Goal: Task Accomplishment & Management: Complete application form

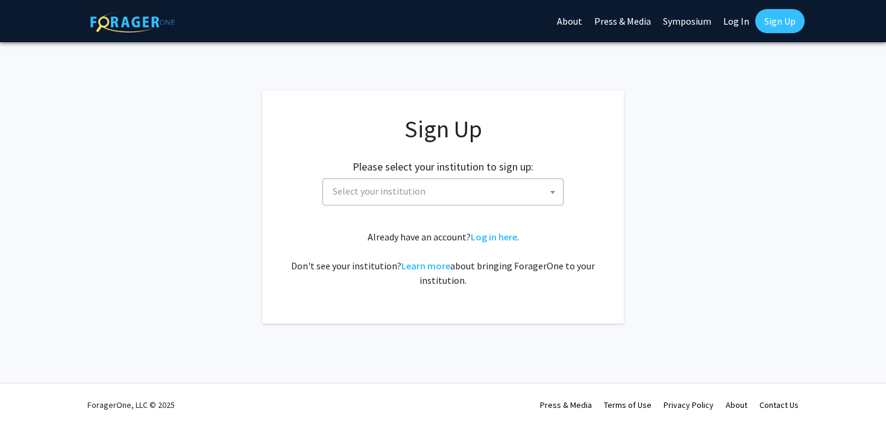
click at [476, 195] on span "Select your institution" at bounding box center [445, 191] width 235 height 25
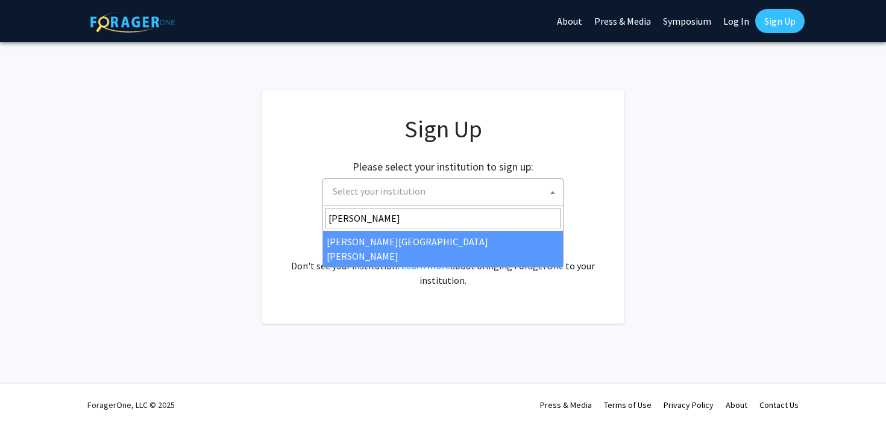
type input "[PERSON_NAME]"
select select "1"
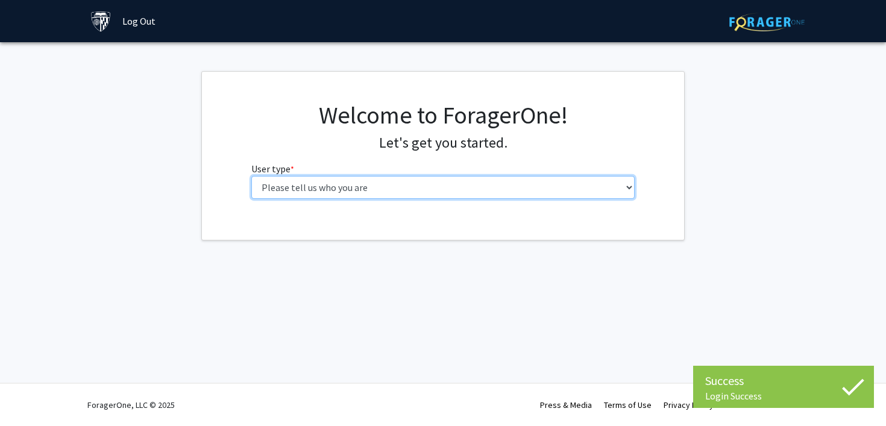
click at [505, 180] on select "Please tell us who you are Undergraduate Student Master's Student Doctoral Cand…" at bounding box center [443, 187] width 384 height 23
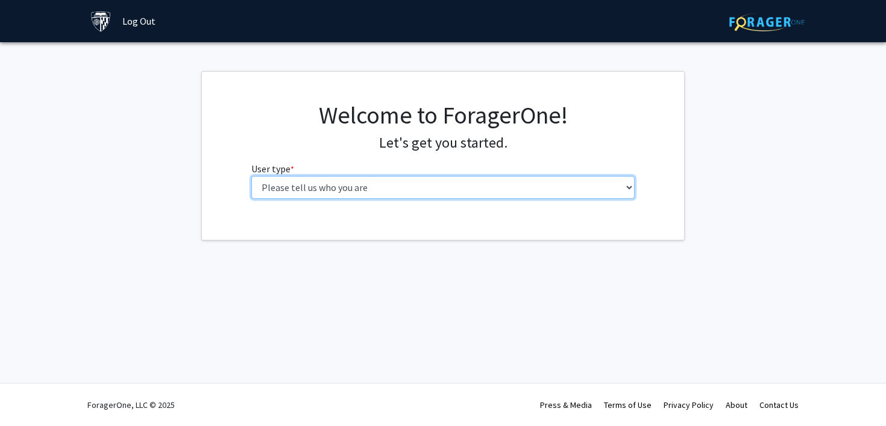
select select "1: undergrad"
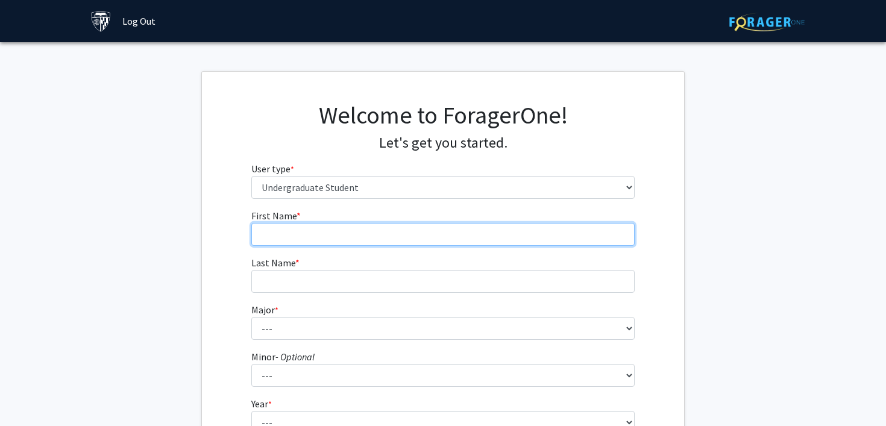
click at [505, 238] on input "First Name * required" at bounding box center [443, 234] width 384 height 23
type input "Andrea"
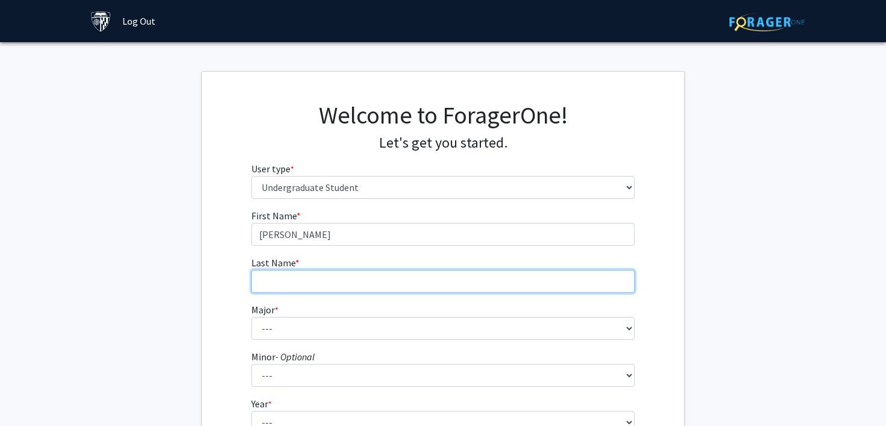
type input "Cristiani"
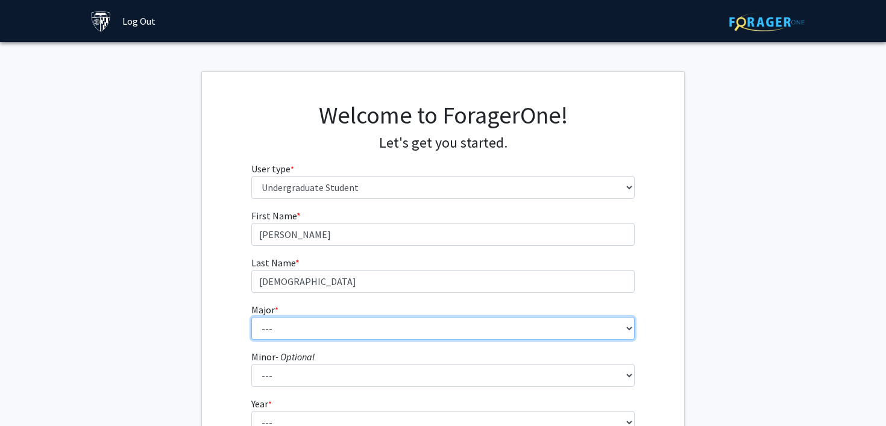
click at [373, 333] on select "--- Africana Studies Anthropology Applied Mathematics & Statistics Archaeology …" at bounding box center [443, 328] width 384 height 23
select select "6: 21"
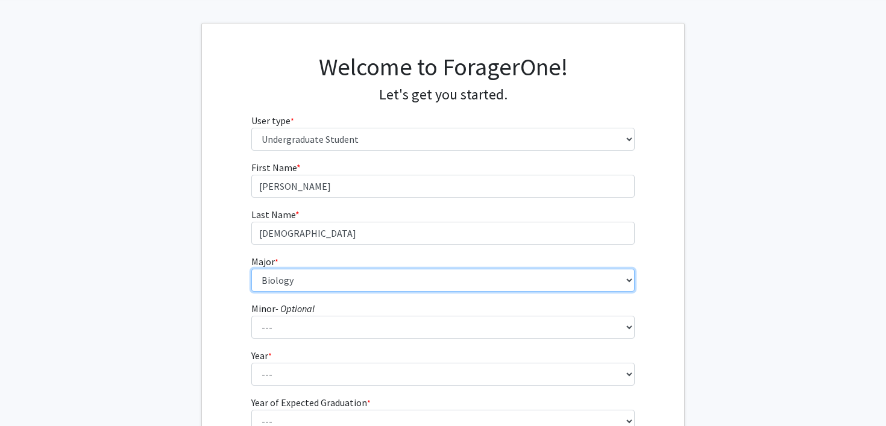
scroll to position [49, 0]
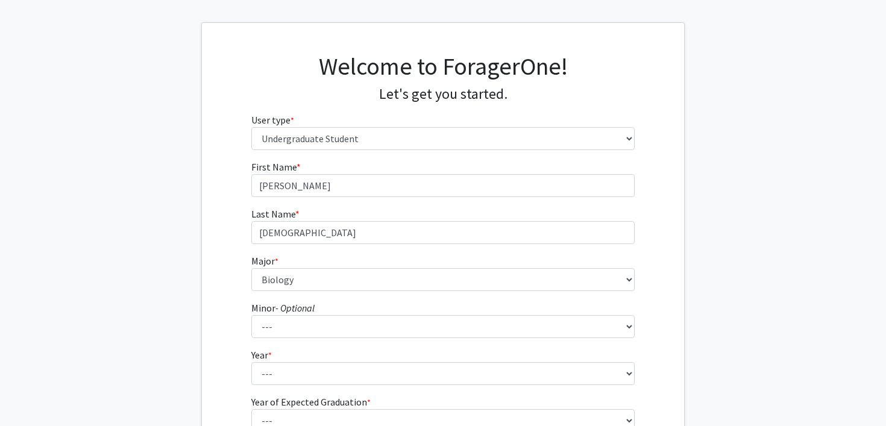
click at [433, 389] on form "First Name * required Andrea Last Name * required Cristiani Major * required --…" at bounding box center [443, 307] width 384 height 294
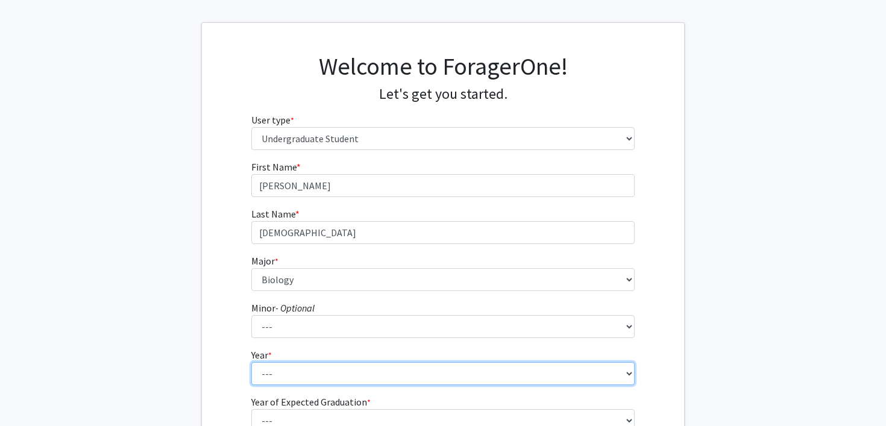
click at [433, 379] on select "--- First-year Sophomore Junior Senior Postbaccalaureate Certificate" at bounding box center [443, 373] width 384 height 23
select select "1: first-year"
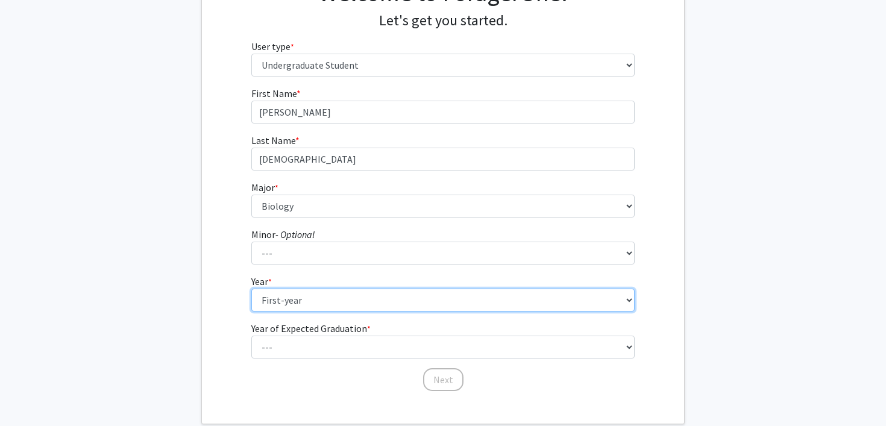
scroll to position [136, 0]
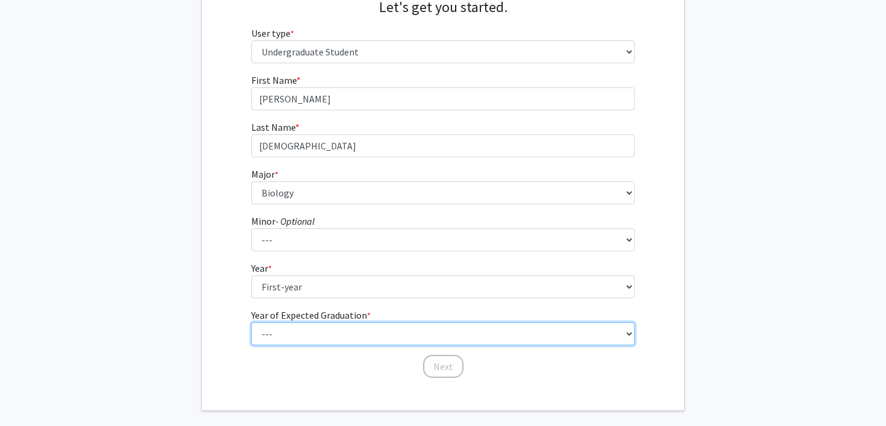
click at [423, 339] on select "--- 2025 2026 2027 2028 2029 2030 2031 2032 2033 2034" at bounding box center [443, 334] width 384 height 23
select select "2: 2026"
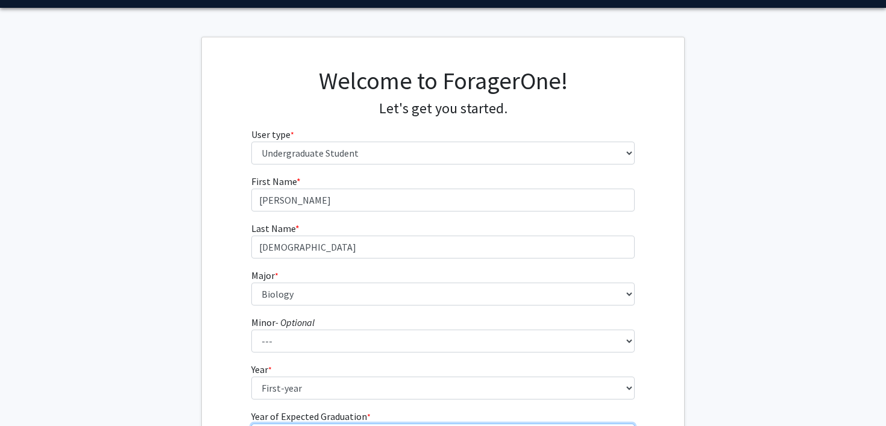
scroll to position [110, 0]
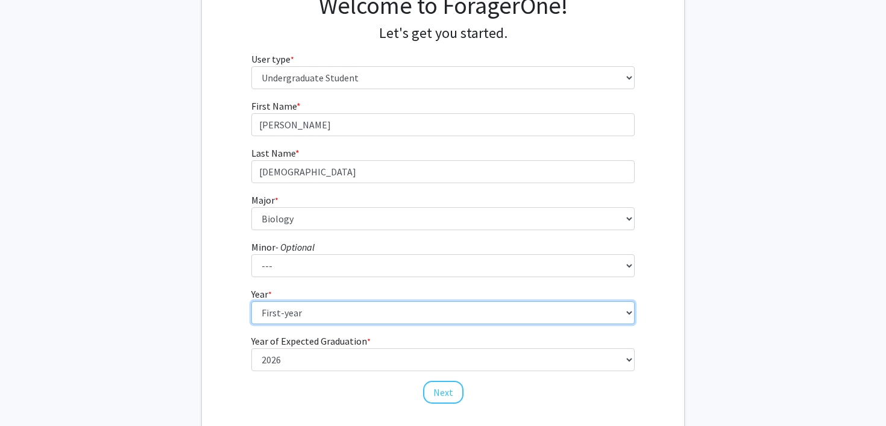
click at [384, 324] on select "--- First-year Sophomore Junior Senior Postbaccalaureate Certificate" at bounding box center [443, 312] width 384 height 23
select select "4: senior"
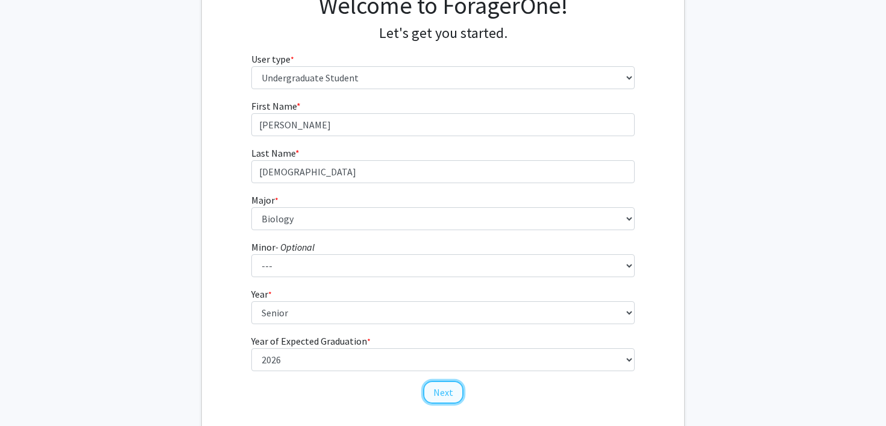
click at [443, 386] on button "Next" at bounding box center [443, 392] width 40 height 23
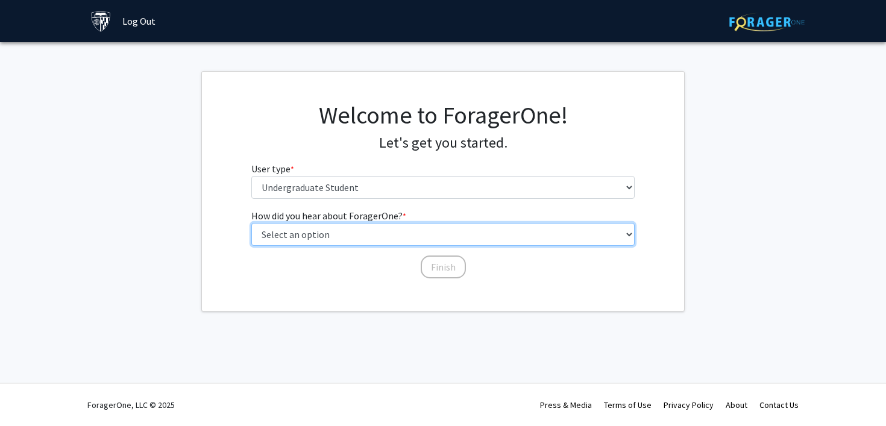
click at [420, 227] on select "Select an option Peer/student recommendation Faculty/staff recommendation Unive…" at bounding box center [443, 234] width 384 height 23
select select "3: university_website"
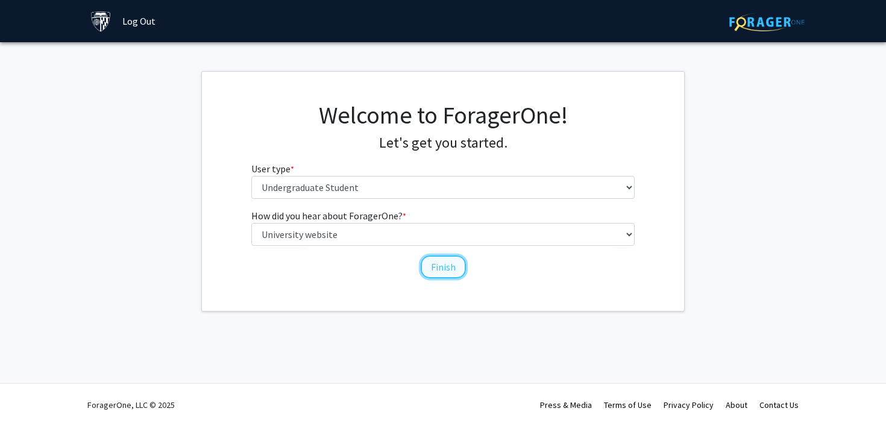
click at [428, 263] on button "Finish" at bounding box center [443, 267] width 45 height 23
